Goal: Book appointment/travel/reservation

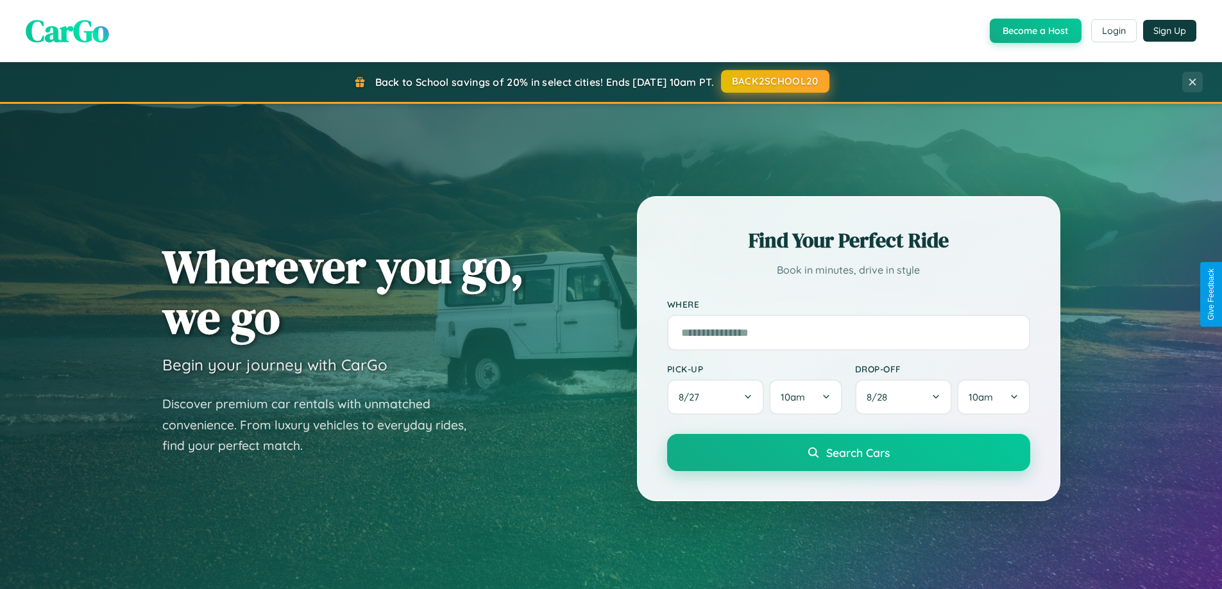
click at [774, 81] on button "BACK2SCHOOL20" at bounding box center [775, 81] width 108 height 23
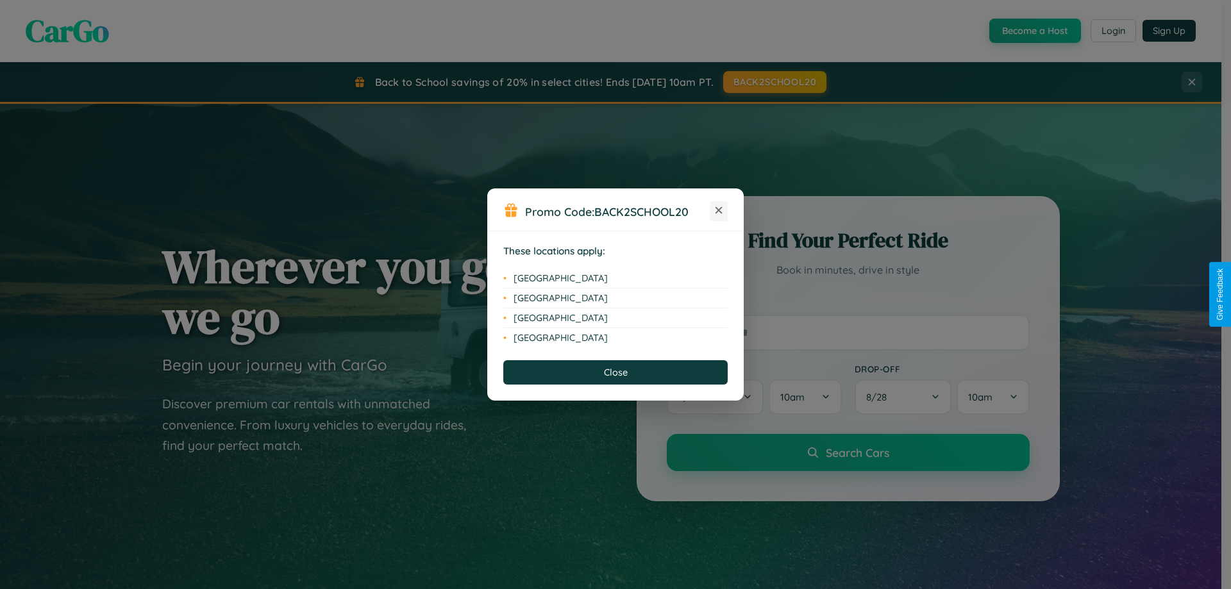
click at [719, 211] on icon at bounding box center [719, 210] width 7 height 7
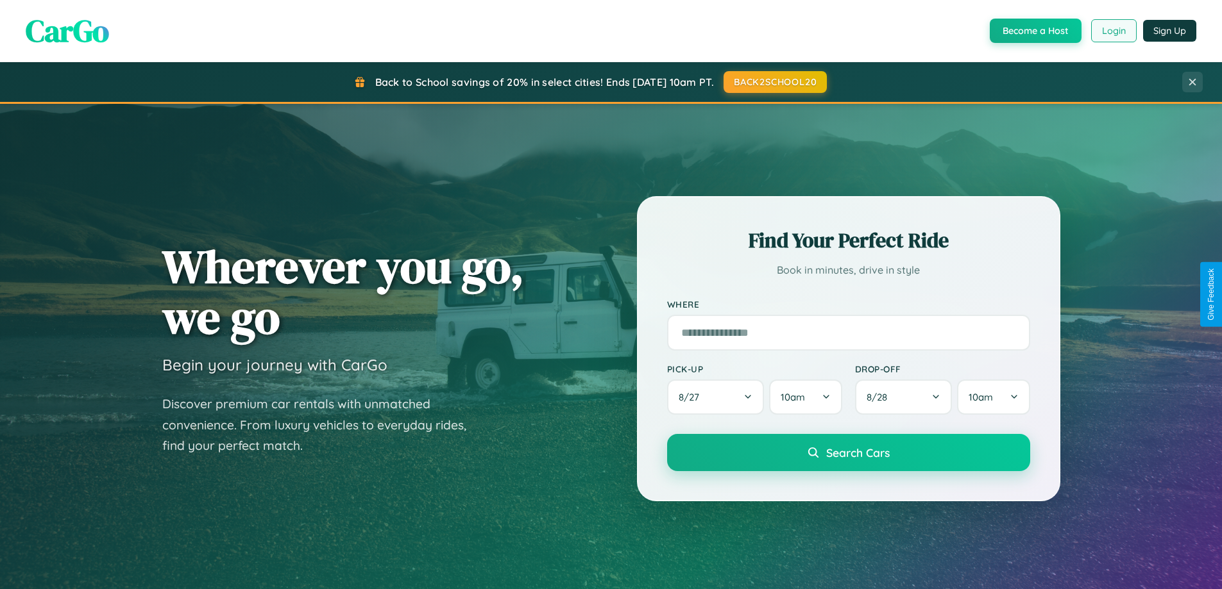
click at [1113, 31] on button "Login" at bounding box center [1114, 30] width 46 height 23
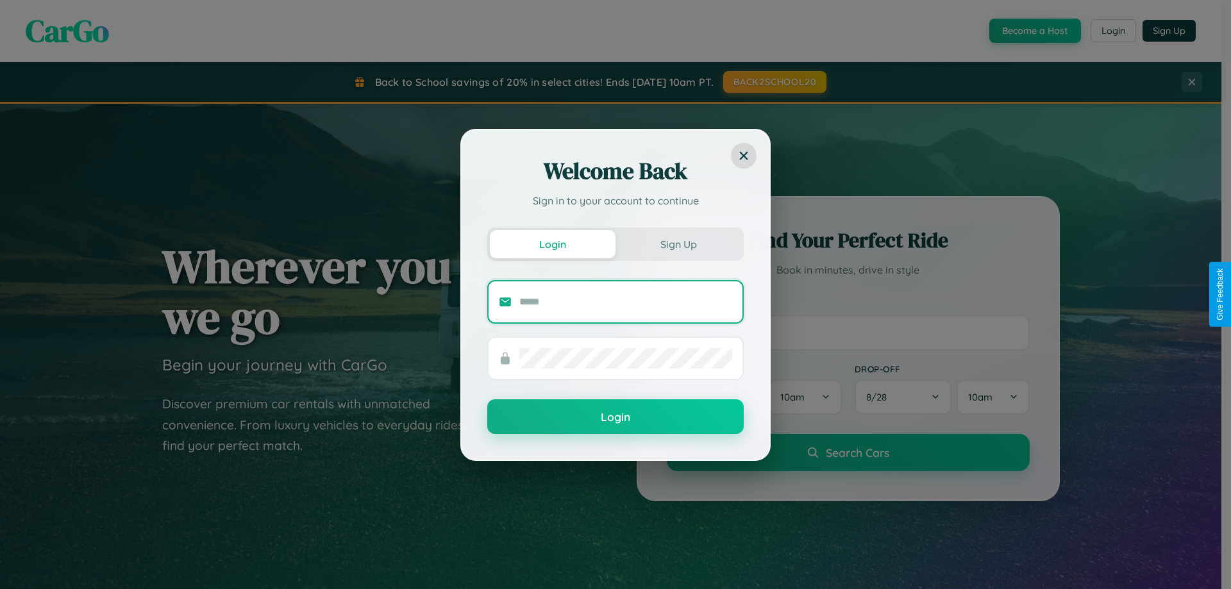
click at [626, 301] on input "text" at bounding box center [625, 302] width 213 height 21
type input "**********"
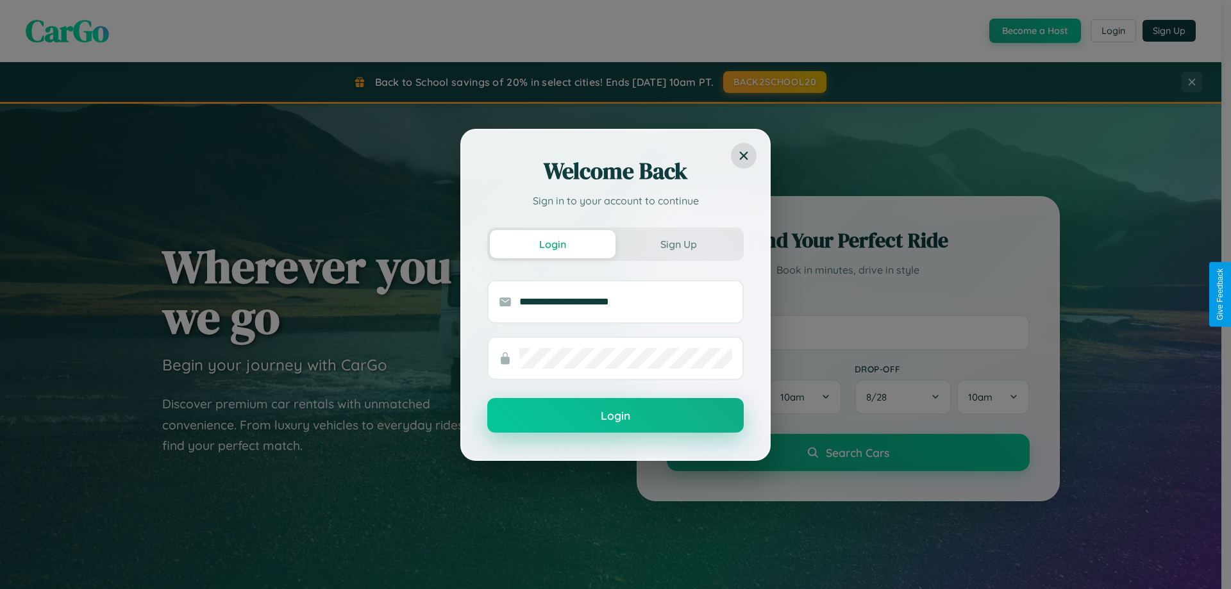
click at [616, 416] on button "Login" at bounding box center [615, 415] width 257 height 35
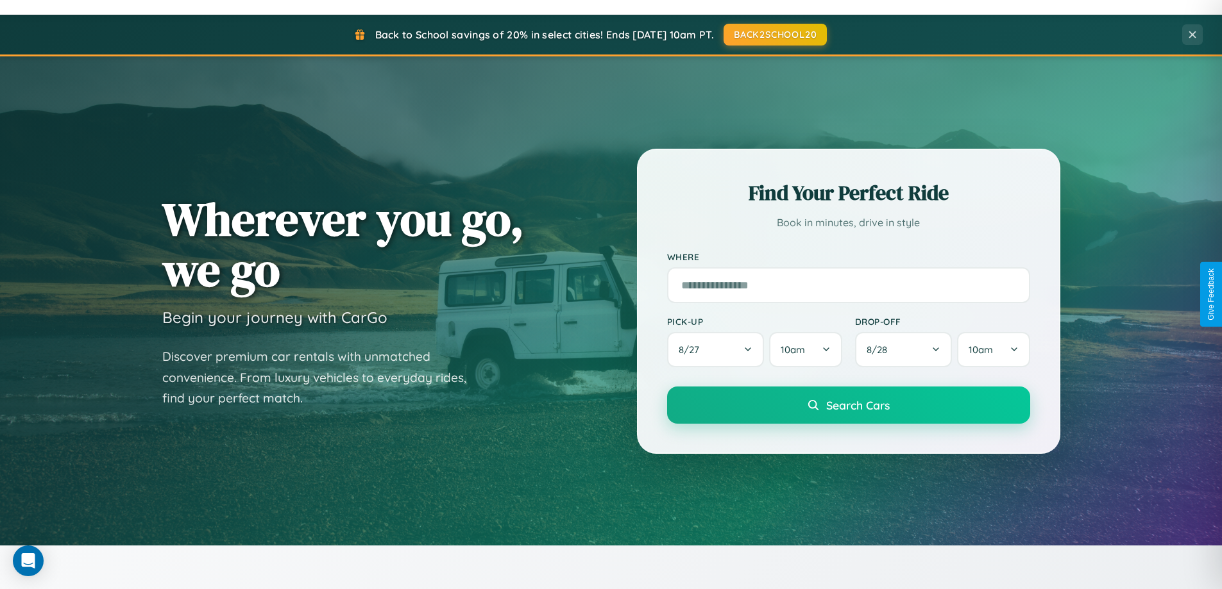
scroll to position [553, 0]
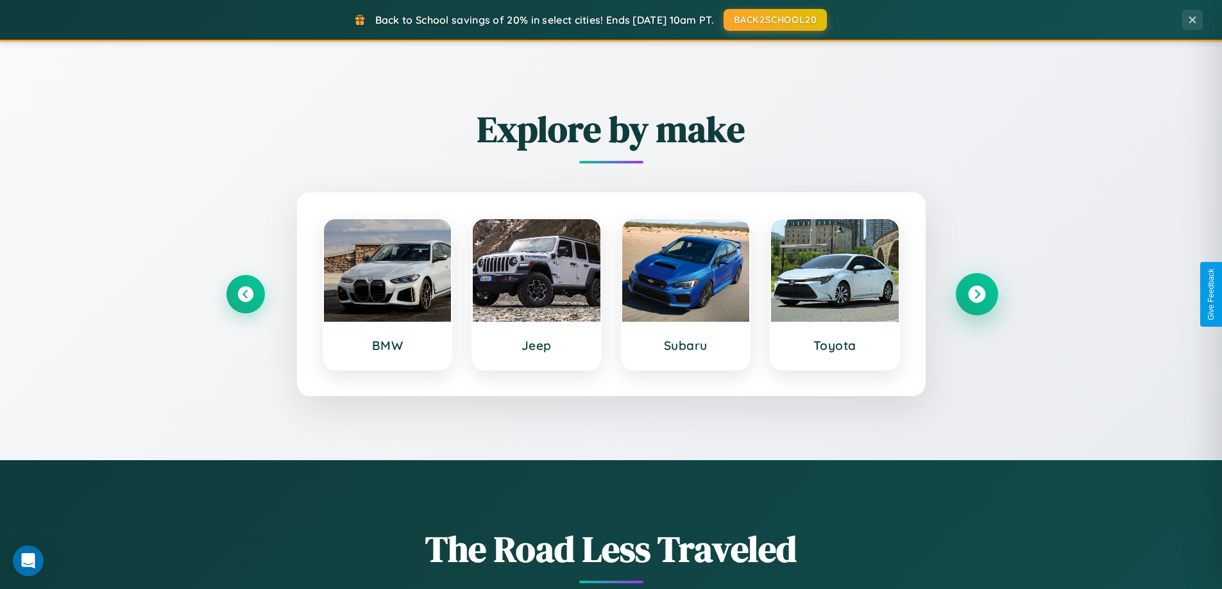
click at [976, 294] on icon at bounding box center [976, 294] width 17 height 17
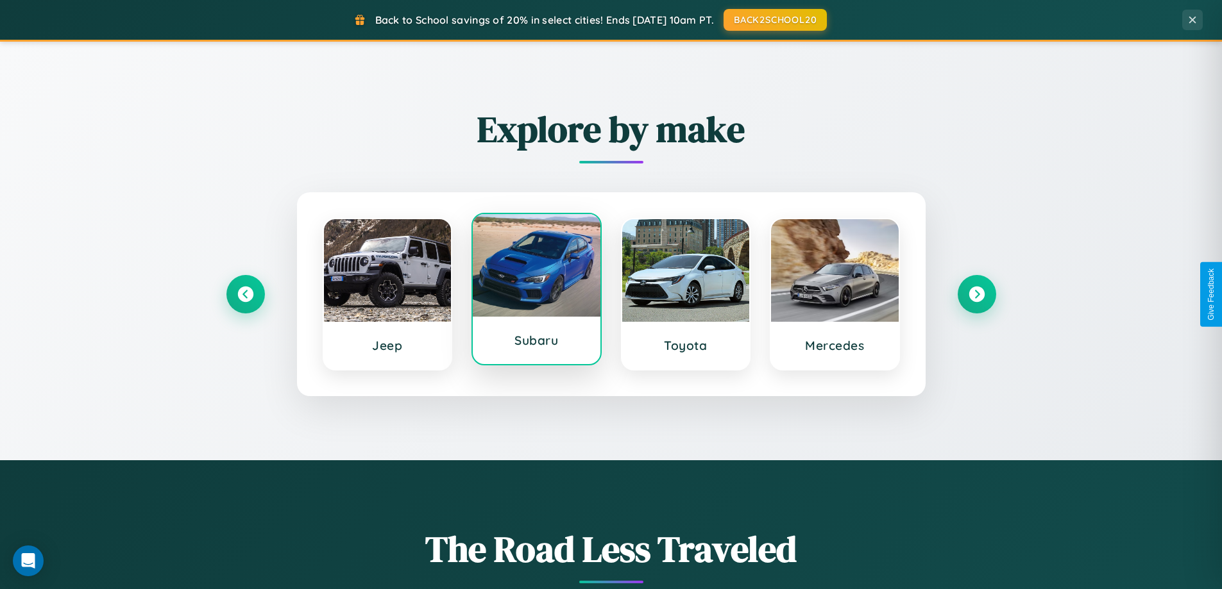
click at [536, 294] on div at bounding box center [537, 265] width 128 height 103
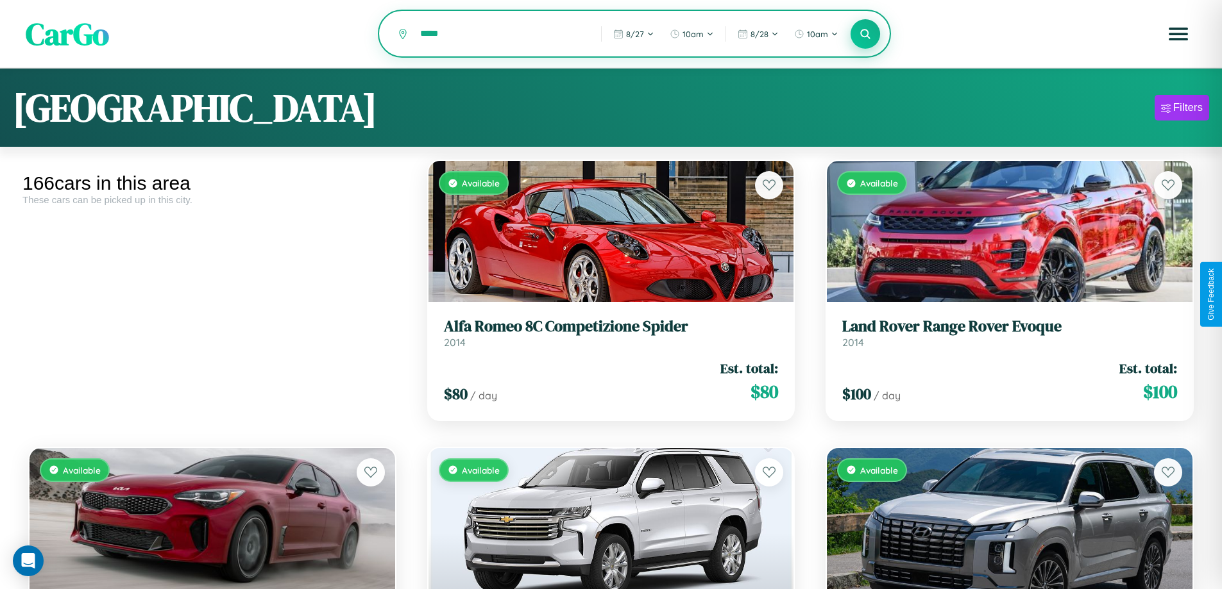
type input "*****"
click at [865, 35] on icon at bounding box center [865, 34] width 12 height 12
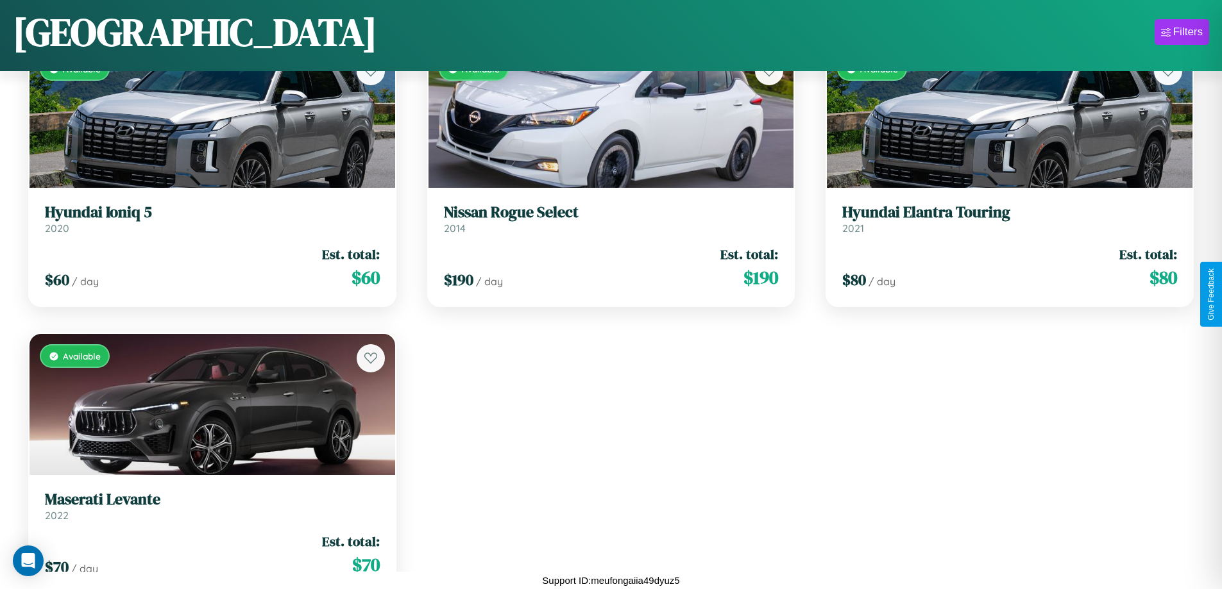
scroll to position [13884, 0]
